Goal: Transaction & Acquisition: Subscribe to service/newsletter

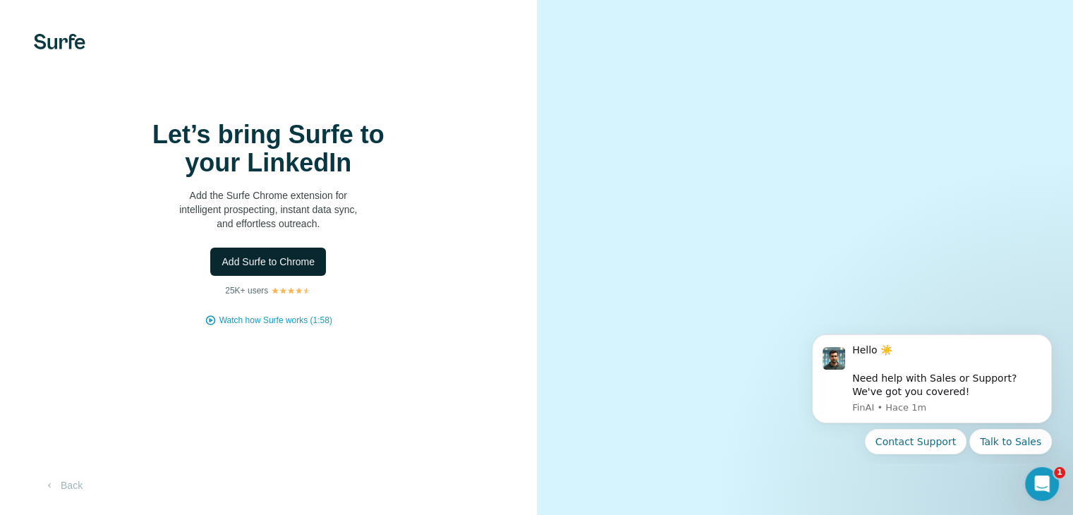
click at [304, 269] on span "Add Surfe to Chrome" at bounding box center [268, 262] width 93 height 14
click at [239, 269] on span "Add Surfe to Chrome" at bounding box center [268, 262] width 93 height 14
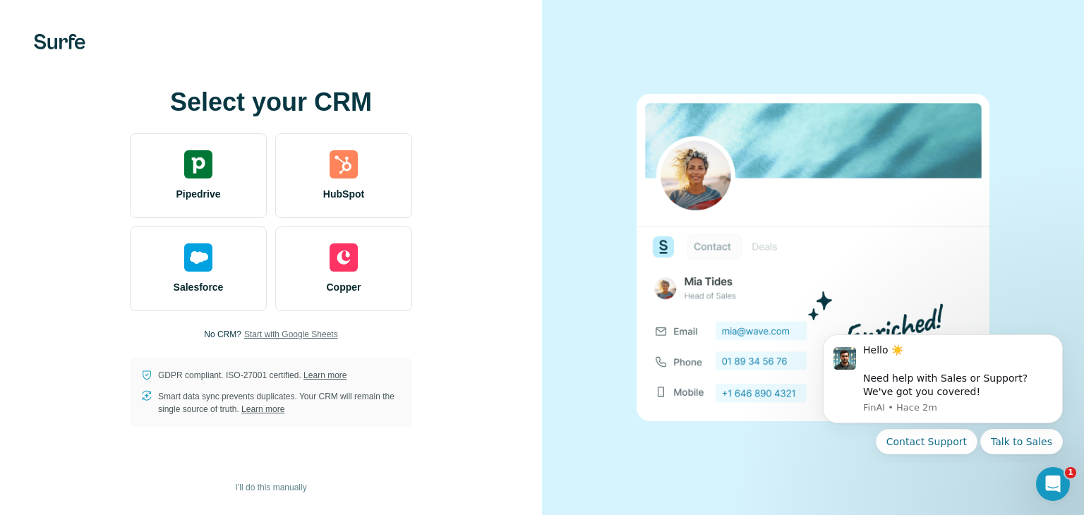
click at [319, 334] on span "Start with Google Sheets" at bounding box center [291, 334] width 94 height 13
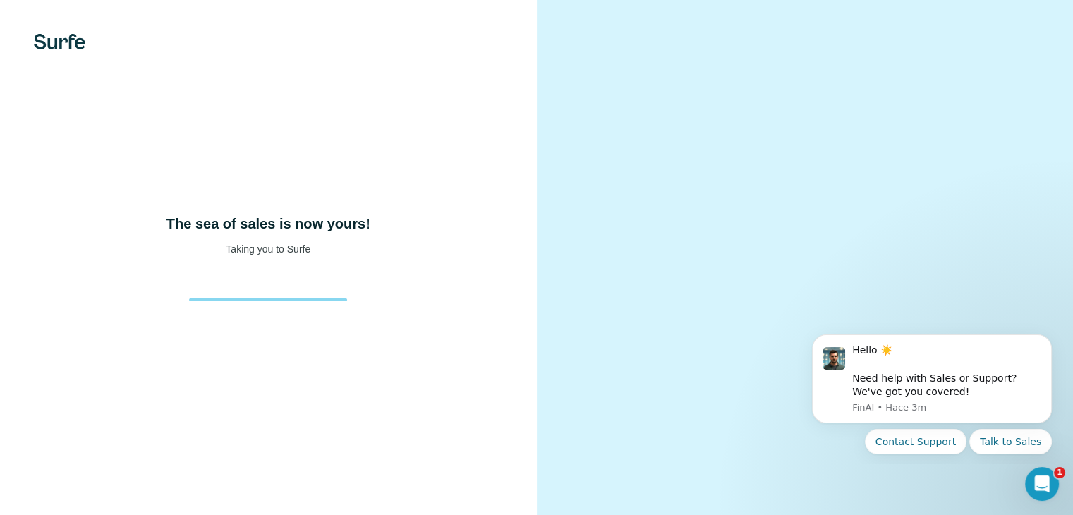
click at [535, 351] on div "The sea of sales is now yours! Taking you to Surfe" at bounding box center [268, 257] width 537 height 515
